Goal: Obtain resource: Download file/media

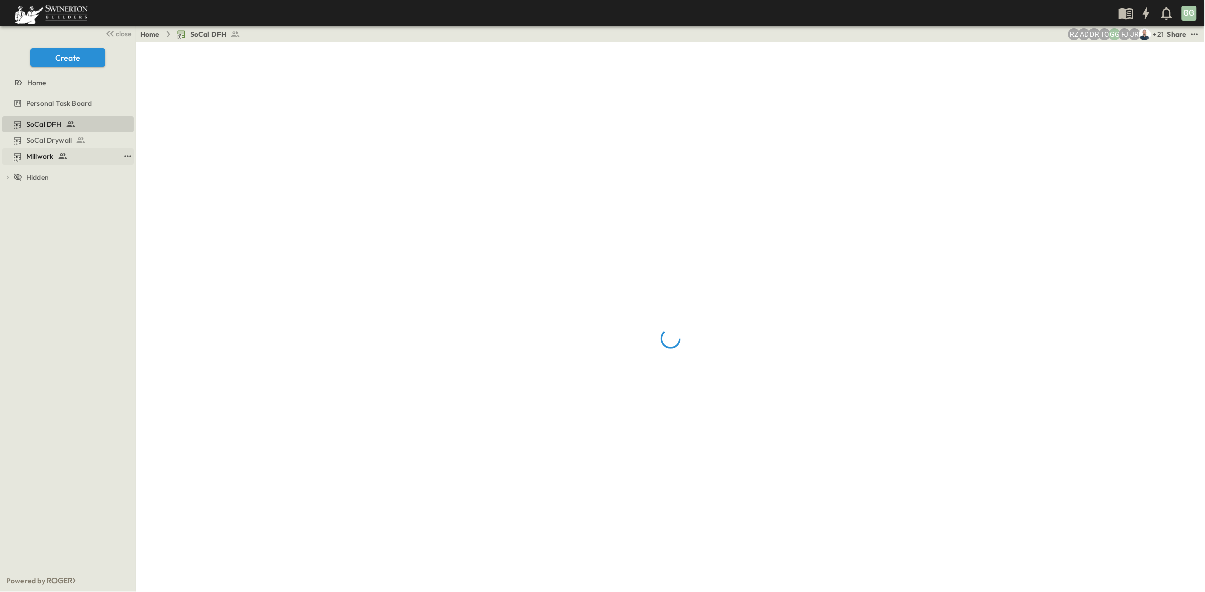
click at [34, 154] on span "Millwork" at bounding box center [39, 156] width 27 height 10
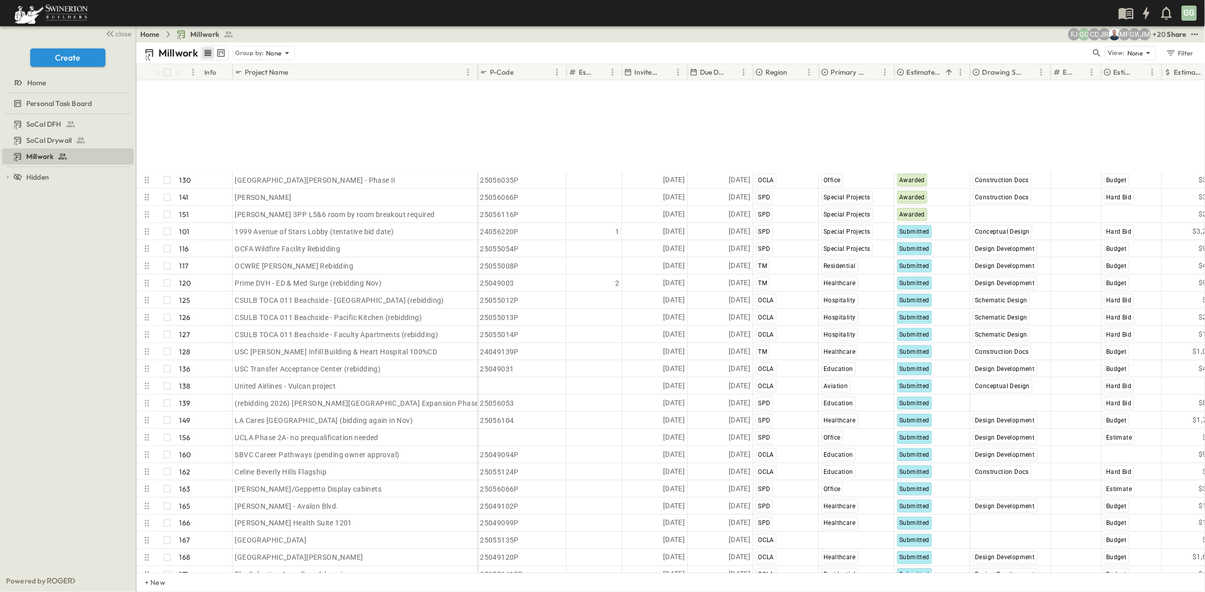
scroll to position [2109, 0]
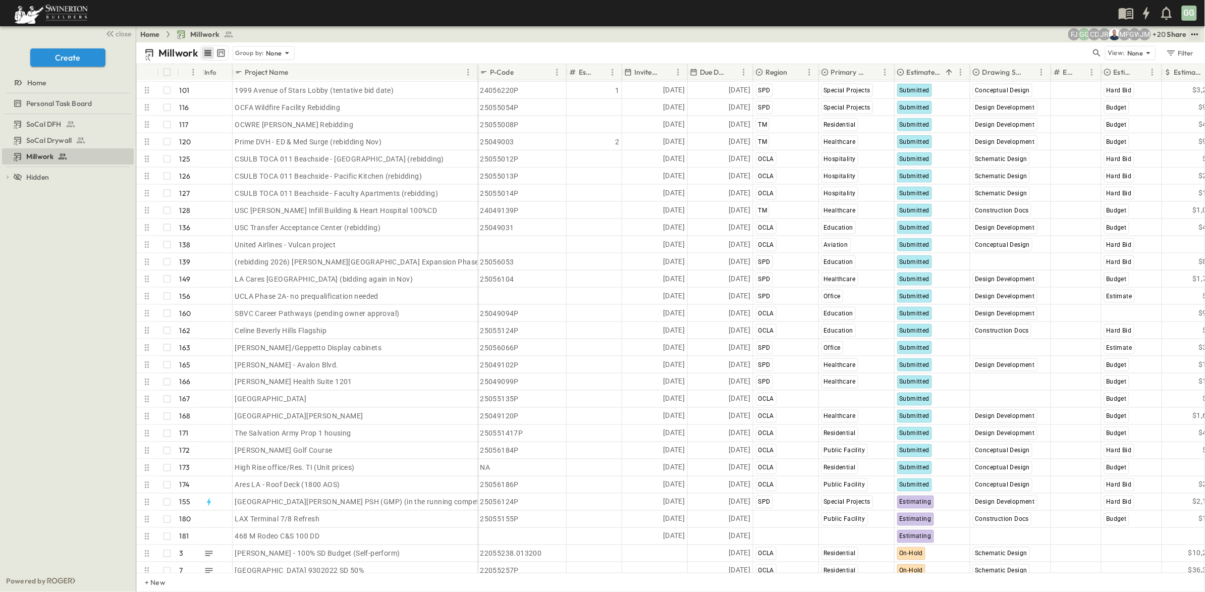
click at [1195, 36] on icon "test" at bounding box center [1195, 34] width 10 height 10
click at [1095, 123] on span "CSV" at bounding box center [1097, 123] width 15 height 10
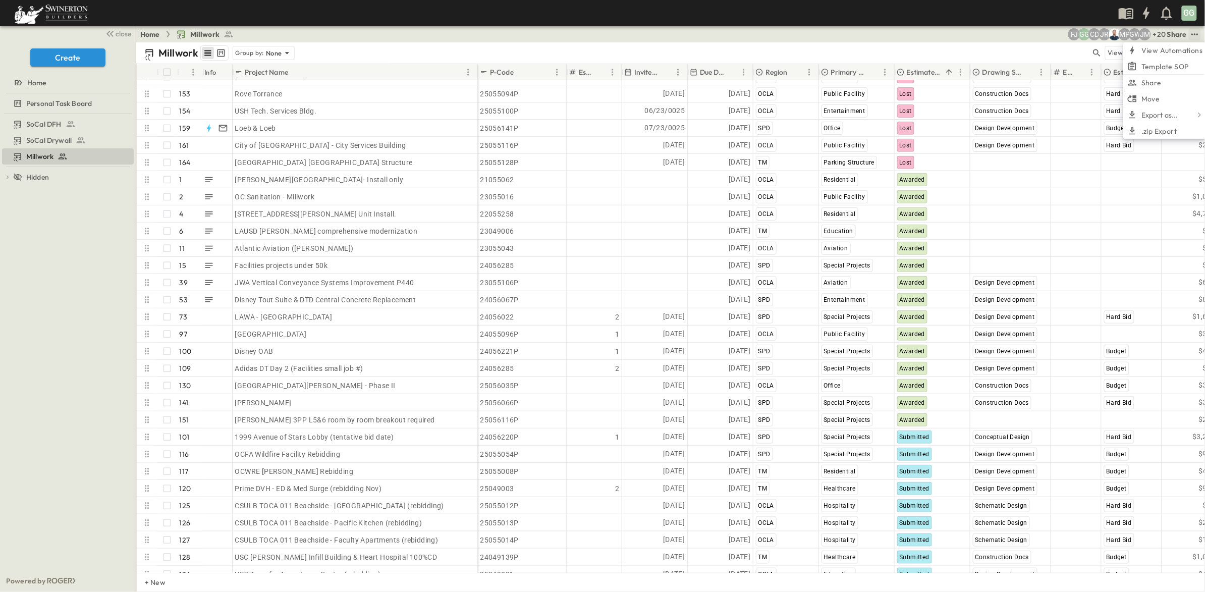
scroll to position [1776, 0]
